Goal: Information Seeking & Learning: Learn about a topic

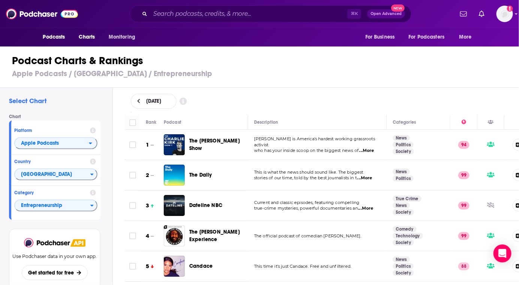
scroll to position [33, 0]
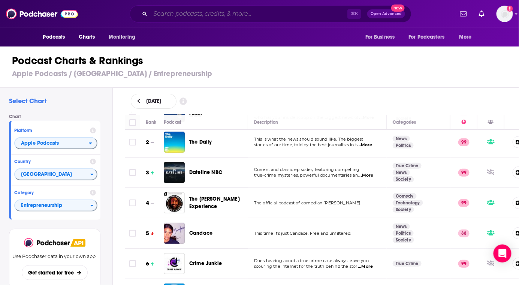
click at [169, 8] on input "Search podcasts, credits, & more..." at bounding box center [248, 14] width 197 height 12
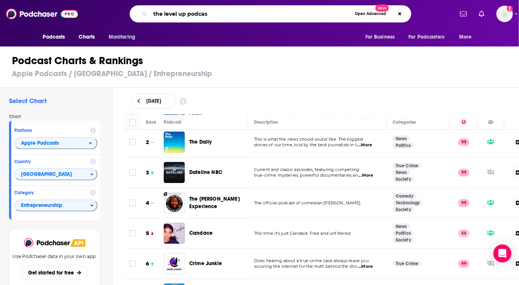
type input "the level up podcast"
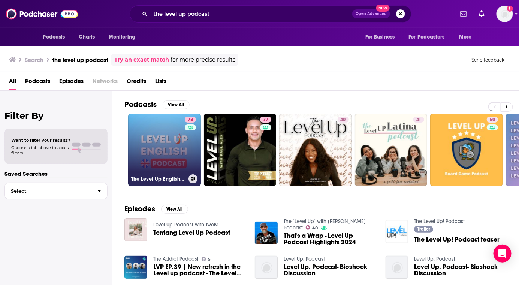
click at [155, 167] on link "78 The Level Up English Podcast" at bounding box center [164, 149] width 73 height 73
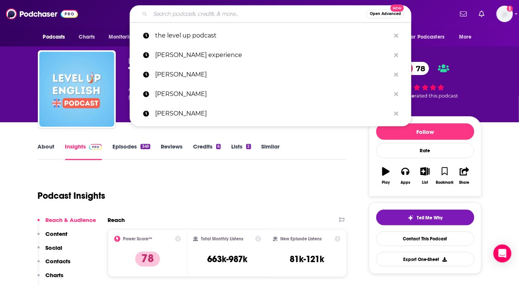
click at [175, 17] on input "Search podcasts, credits, & more..." at bounding box center [258, 14] width 216 height 12
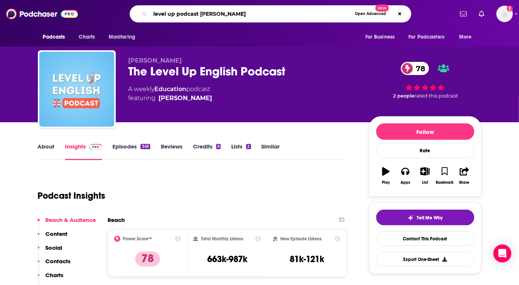
type input "level up podcast [PERSON_NAME]"
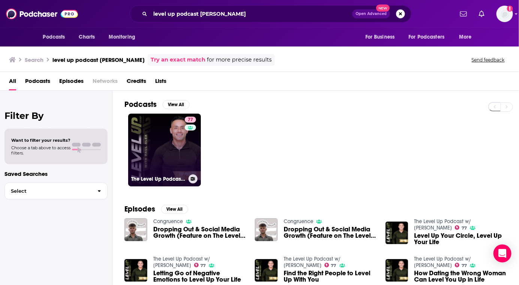
click at [136, 131] on link "77 The Level Up Podcast w/ [PERSON_NAME]" at bounding box center [164, 149] width 73 height 73
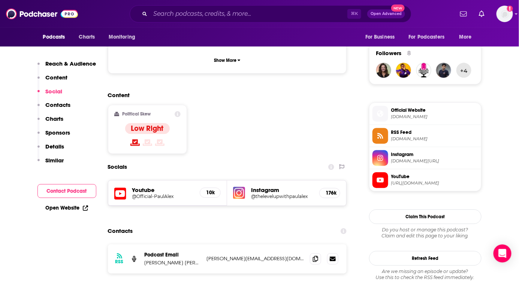
scroll to position [531, 0]
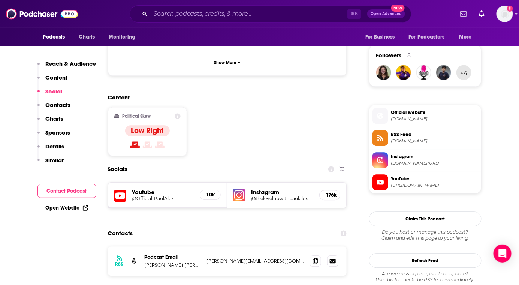
click at [159, 21] on div "⌘ K Open Advanced New" at bounding box center [271, 13] width 282 height 17
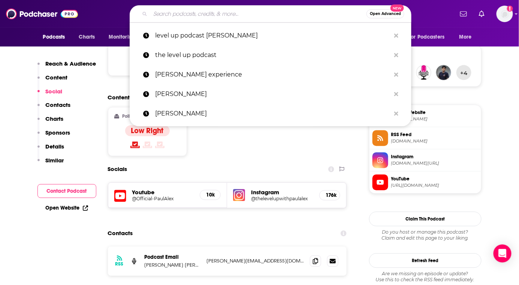
click at [159, 18] on input "Search podcasts, credits, & more..." at bounding box center [258, 14] width 216 height 12
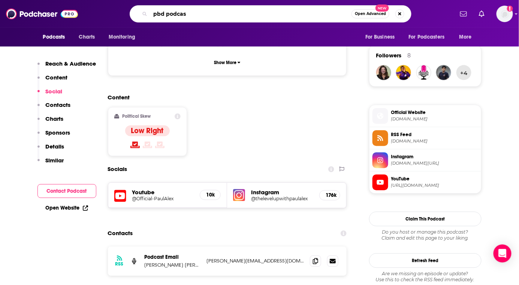
type input "pbd podcast"
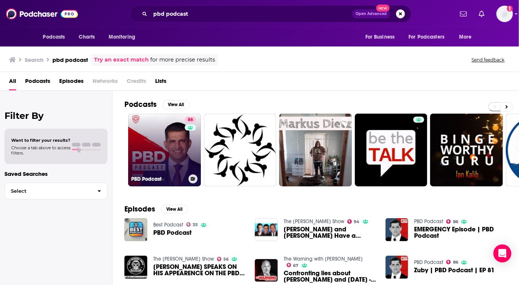
click at [176, 143] on link "86 PBD Podcast" at bounding box center [164, 149] width 73 height 73
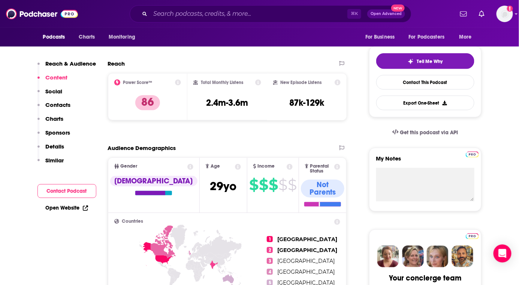
scroll to position [157, 0]
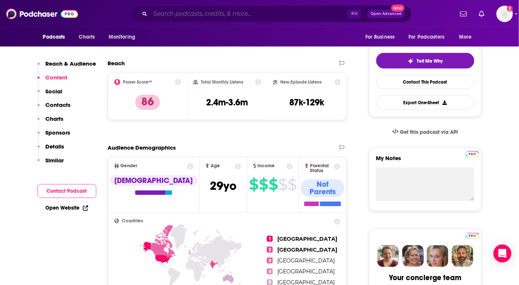
click at [180, 17] on input "Search podcasts, credits, & more..." at bounding box center [248, 14] width 197 height 12
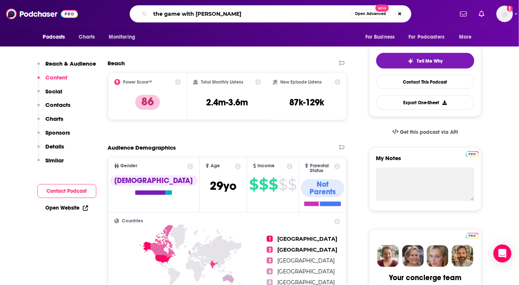
type input "the game with [PERSON_NAME]"
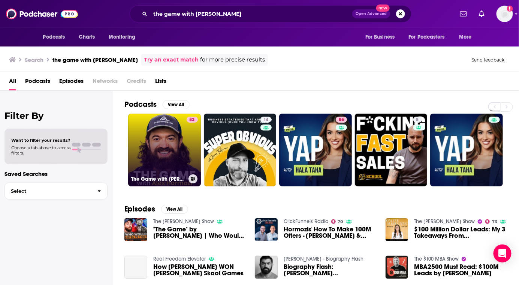
click at [169, 144] on link "83 The Game with [PERSON_NAME]" at bounding box center [164, 149] width 73 height 73
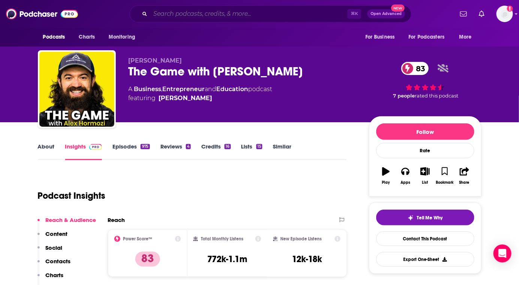
click at [183, 17] on input "Search podcasts, credits, & more..." at bounding box center [248, 14] width 197 height 12
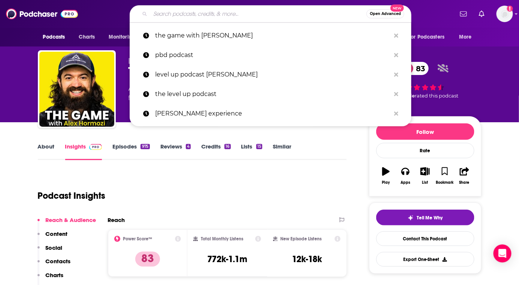
click at [183, 17] on input "Search podcasts, credits, & more..." at bounding box center [258, 14] width 216 height 12
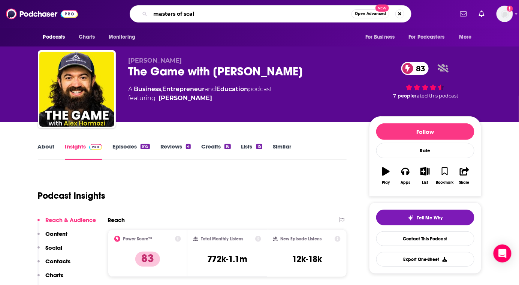
type input "masters of scale"
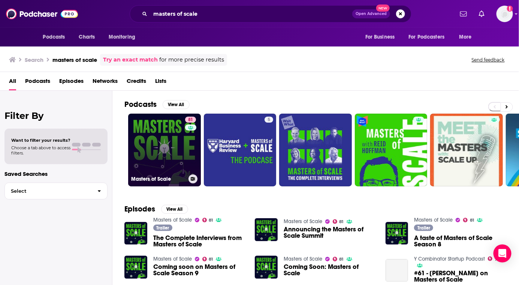
click at [166, 140] on link "81 Masters of Scale" at bounding box center [164, 149] width 73 height 73
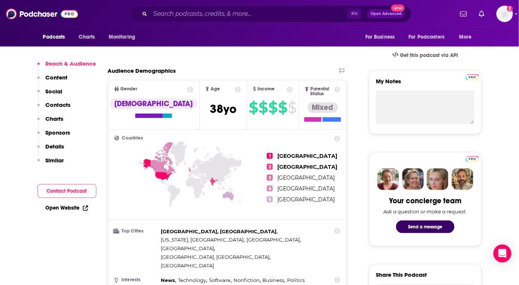
scroll to position [236, 0]
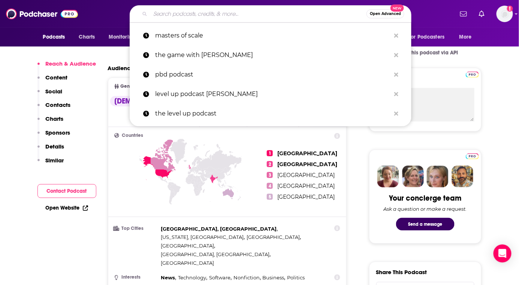
click at [186, 16] on input "Search podcasts, credits, & more..." at bounding box center [258, 14] width 216 height 12
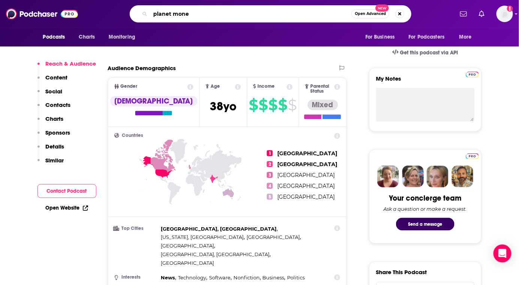
type input "planet money"
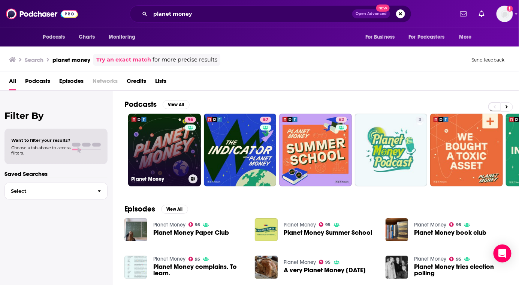
click at [151, 125] on link "95 Planet Money" at bounding box center [164, 149] width 73 height 73
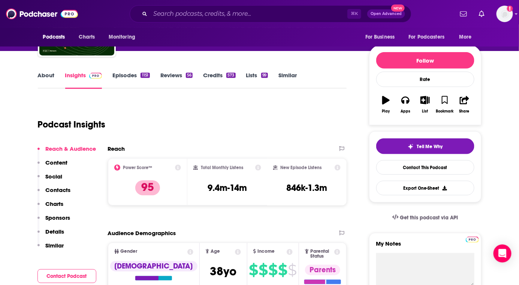
scroll to position [16, 0]
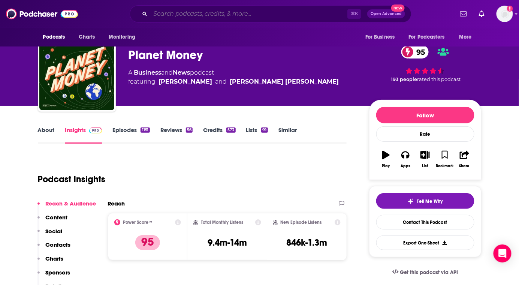
click at [167, 15] on input "Search podcasts, credits, & more..." at bounding box center [248, 14] width 197 height 12
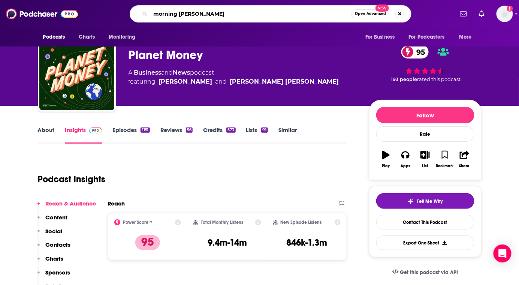
type input "morning brew daily"
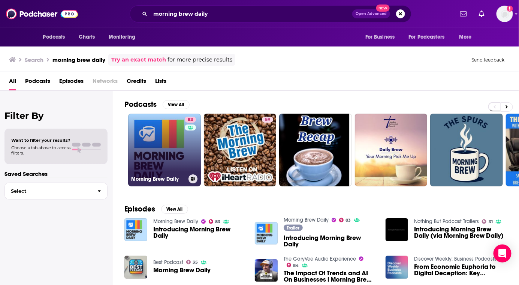
click at [162, 131] on link "83 Morning Brew Daily" at bounding box center [164, 149] width 73 height 73
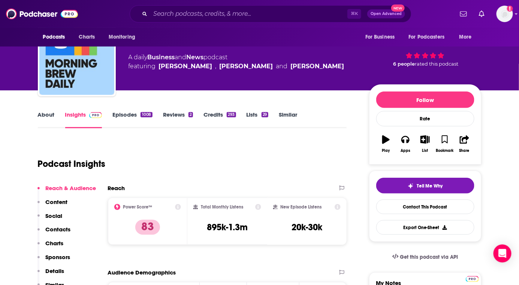
scroll to position [47, 0]
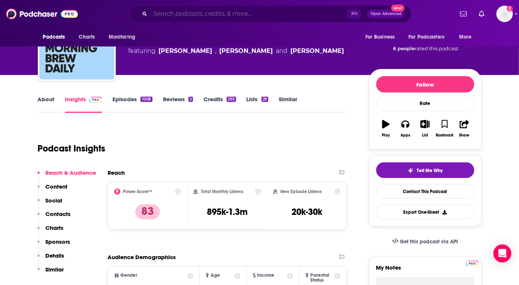
click at [164, 15] on input "Search podcasts, credits, & more..." at bounding box center [248, 14] width 197 height 12
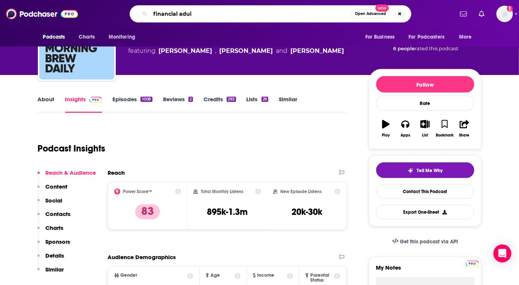
type input "financial aduit"
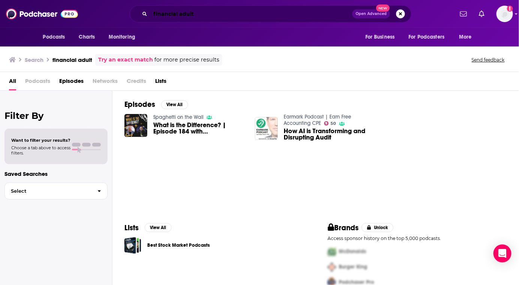
click at [203, 16] on input "financial aduit" at bounding box center [251, 14] width 202 height 12
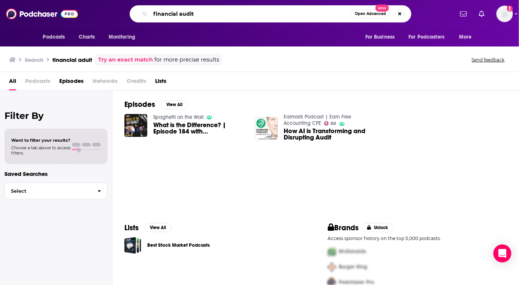
type input "financial audit"
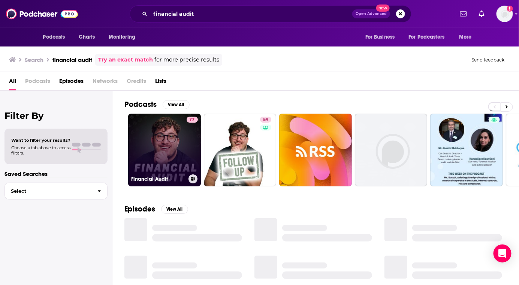
click at [173, 121] on link "77 Financial Audit" at bounding box center [164, 149] width 73 height 73
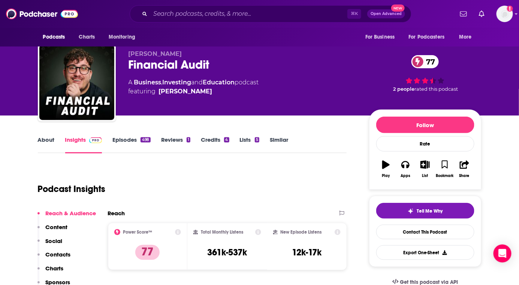
scroll to position [10, 0]
